Goal: Transaction & Acquisition: Purchase product/service

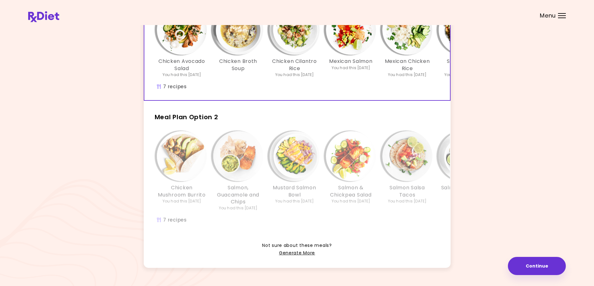
scroll to position [100, 0]
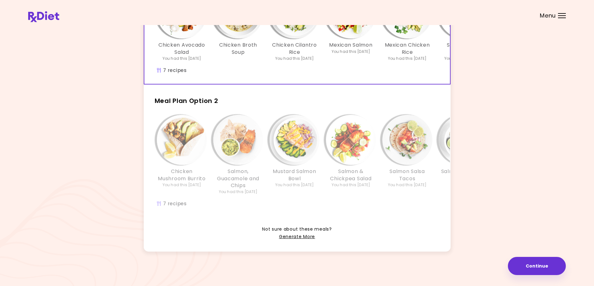
click at [177, 96] on span "Meal Plan Option 2" at bounding box center [187, 100] width 64 height 9
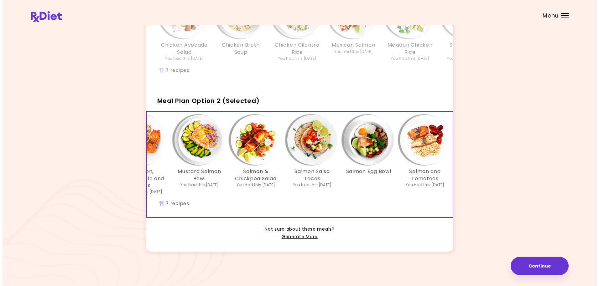
scroll to position [0, 108]
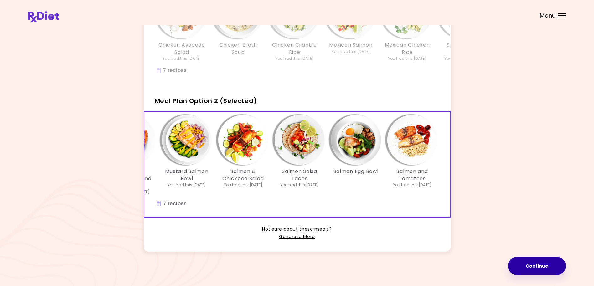
click at [537, 264] on button "Continue" at bounding box center [537, 266] width 58 height 18
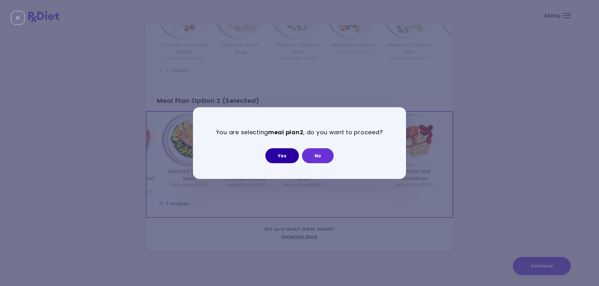
click at [277, 154] on button "Yes" at bounding box center [282, 155] width 34 height 15
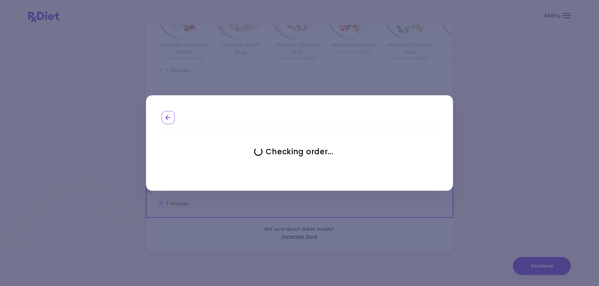
select select "**********"
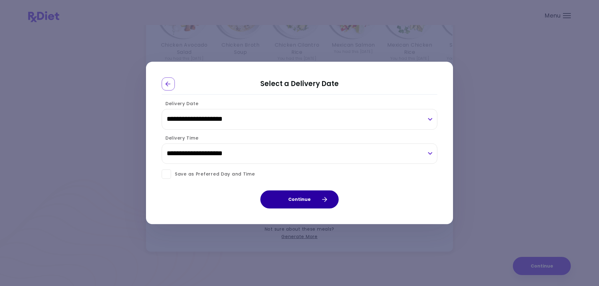
click at [308, 196] on button "Continue" at bounding box center [299, 200] width 78 height 18
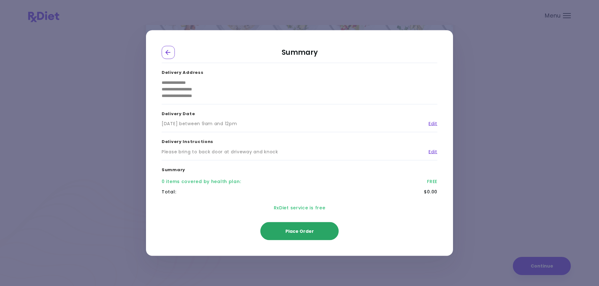
click at [327, 231] on button "Place Order" at bounding box center [299, 231] width 78 height 18
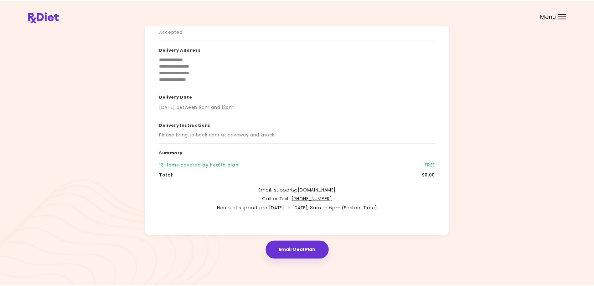
scroll to position [48, 0]
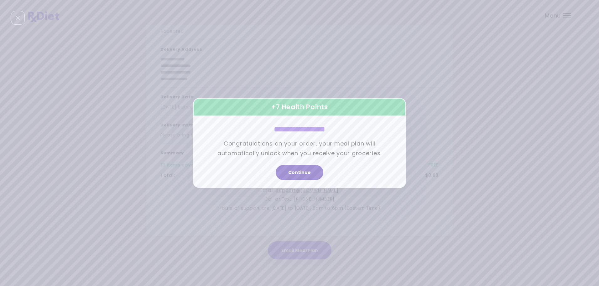
click at [308, 172] on button "Continue" at bounding box center [300, 172] width 48 height 15
